Goal: Transaction & Acquisition: Download file/media

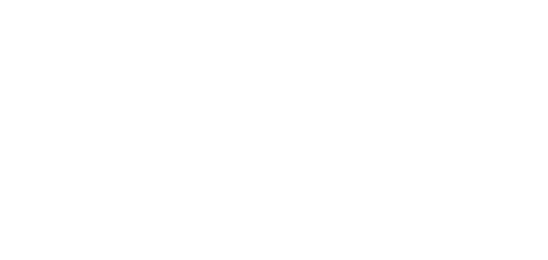
drag, startPoint x: 210, startPoint y: 50, endPoint x: 212, endPoint y: 41, distance: 8.9
click at [213, 49] on div at bounding box center [274, 130] width 548 height 260
click at [332, 169] on div at bounding box center [274, 130] width 548 height 260
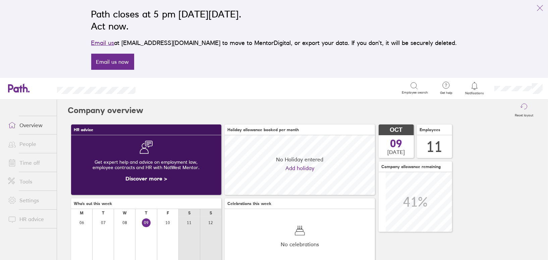
scroll to position [60, 150]
click at [541, 8] on icon "link" at bounding box center [539, 7] width 5 height 5
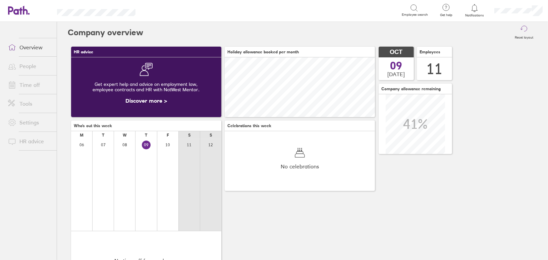
click at [33, 101] on link "Tools" at bounding box center [30, 103] width 54 height 13
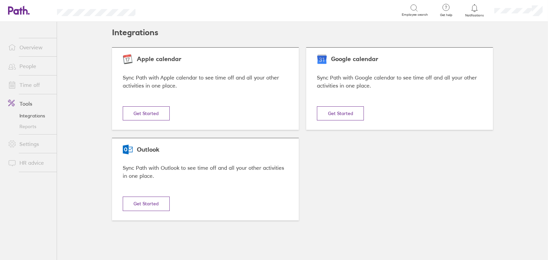
click at [30, 127] on link "Reports" at bounding box center [30, 126] width 54 height 11
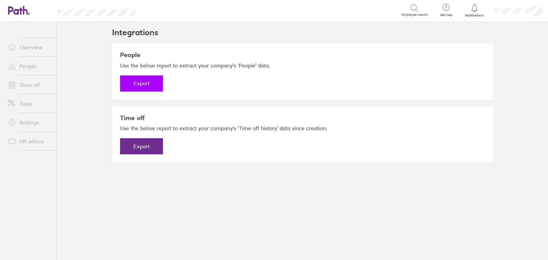
click at [141, 85] on button "Export" at bounding box center [141, 83] width 43 height 16
click at [145, 85] on link "Download" at bounding box center [141, 83] width 43 height 16
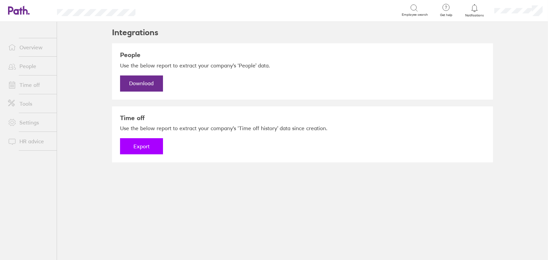
click at [139, 146] on button "Export" at bounding box center [141, 146] width 43 height 16
click at [139, 144] on link "Download" at bounding box center [141, 146] width 43 height 16
click at [99, 147] on main "Integrations People Use the below report to extract your company's ‘People’ dat…" at bounding box center [302, 141] width 491 height 238
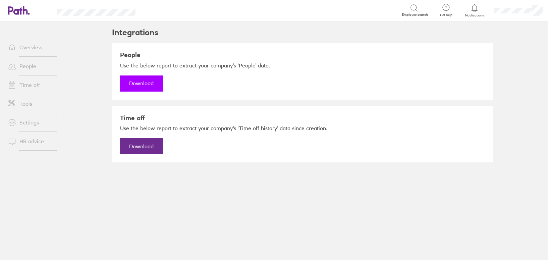
click at [147, 82] on link "Download" at bounding box center [141, 83] width 43 height 16
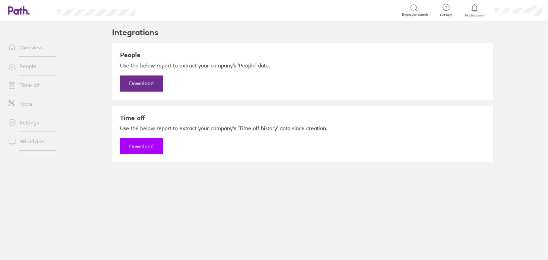
click at [136, 147] on link "Download" at bounding box center [141, 146] width 43 height 16
